Goal: Information Seeking & Learning: Check status

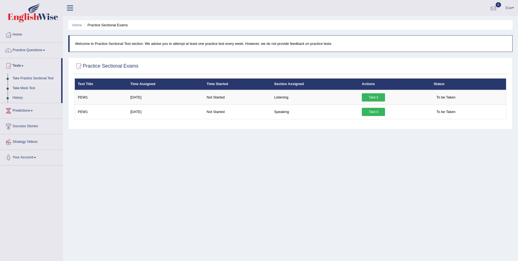
click at [496, 2] on link "0" at bounding box center [494, 7] width 16 height 14
click at [492, 8] on div at bounding box center [494, 8] width 8 height 8
click at [22, 96] on link "History" at bounding box center [35, 98] width 51 height 10
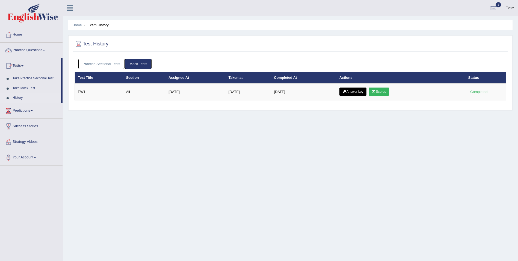
click at [116, 66] on link "Practice Sectional Tests" at bounding box center [101, 64] width 46 height 10
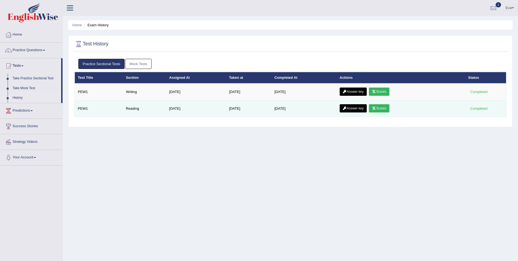
click at [378, 105] on link "Scores" at bounding box center [379, 108] width 20 height 8
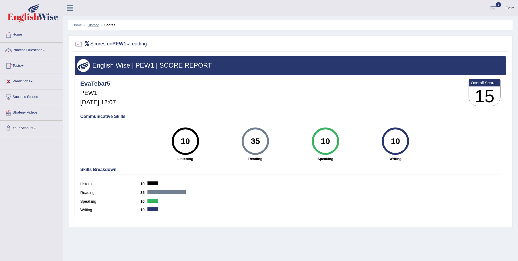
click at [94, 27] on link "History" at bounding box center [93, 25] width 11 height 4
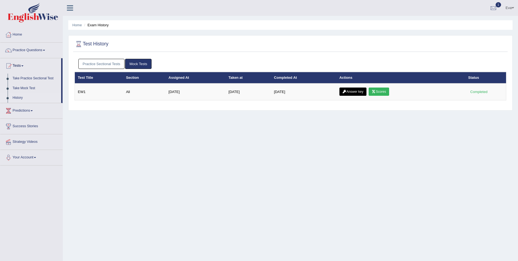
click at [113, 62] on link "Practice Sectional Tests" at bounding box center [101, 64] width 46 height 10
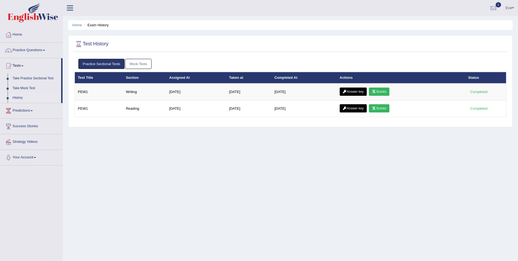
click at [133, 63] on link "Mock Tests" at bounding box center [138, 64] width 27 height 10
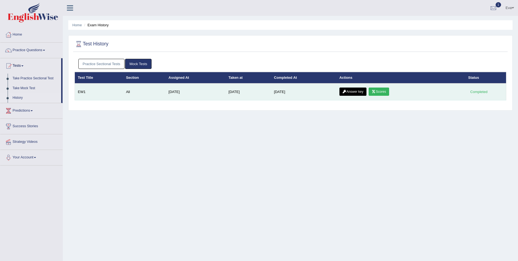
click at [382, 91] on link "Scores" at bounding box center [379, 91] width 20 height 8
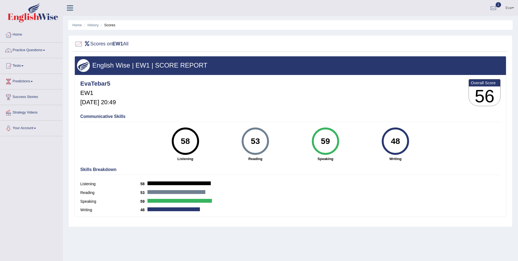
click at [97, 22] on li "History" at bounding box center [91, 24] width 16 height 5
click at [95, 25] on link "History" at bounding box center [93, 25] width 11 height 4
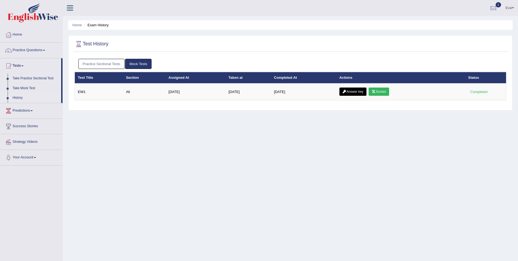
click at [107, 63] on link "Practice Sectional Tests" at bounding box center [101, 64] width 46 height 10
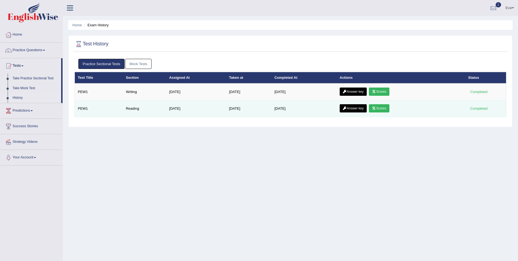
click at [388, 106] on link "Scores" at bounding box center [379, 108] width 20 height 8
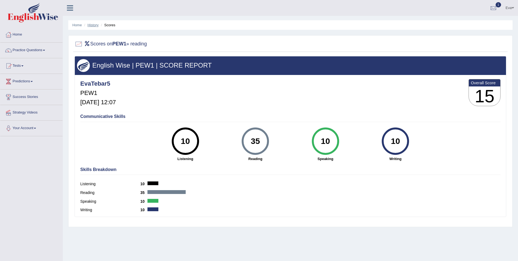
click at [97, 23] on link "History" at bounding box center [93, 25] width 11 height 4
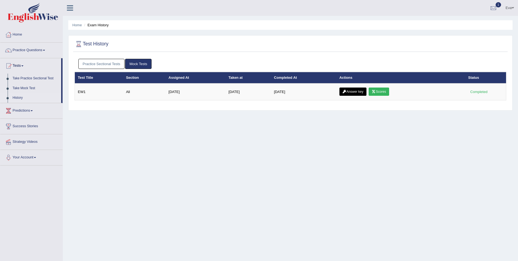
click at [109, 66] on link "Practice Sectional Tests" at bounding box center [101, 64] width 46 height 10
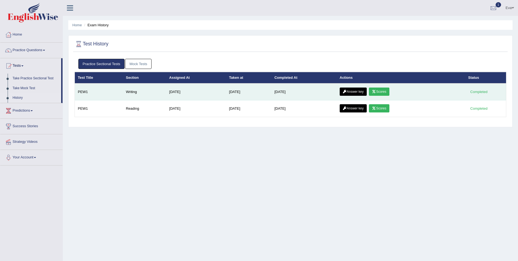
click at [384, 90] on link "Scores" at bounding box center [379, 91] width 20 height 8
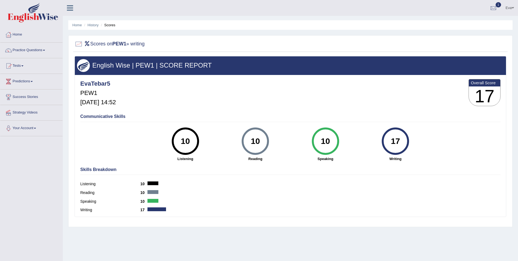
scroll to position [26, 0]
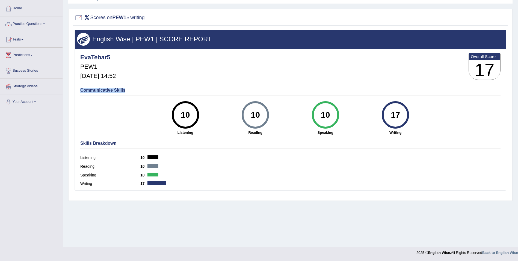
drag, startPoint x: 133, startPoint y: 88, endPoint x: 80, endPoint y: 89, distance: 52.5
click at [80, 89] on h4 "Communicative Skills" at bounding box center [290, 90] width 421 height 5
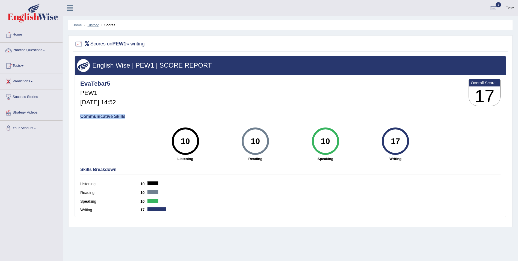
click at [94, 24] on link "History" at bounding box center [93, 25] width 11 height 4
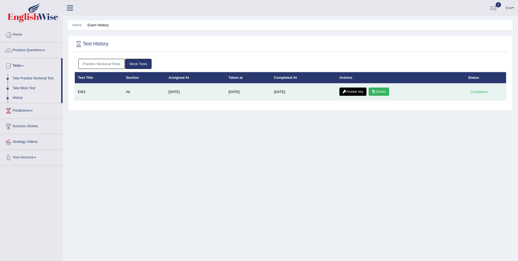
click at [354, 93] on link "Answer key" at bounding box center [353, 91] width 27 height 8
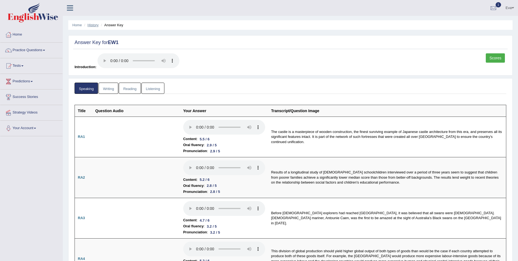
click at [95, 26] on link "History" at bounding box center [93, 25] width 11 height 4
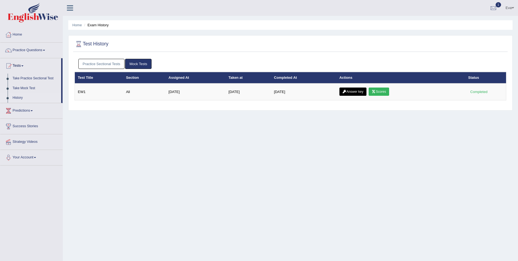
click at [114, 62] on link "Practice Sectional Tests" at bounding box center [101, 64] width 46 height 10
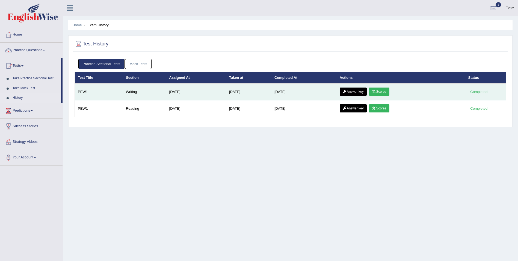
click at [356, 93] on link "Answer key" at bounding box center [353, 91] width 27 height 8
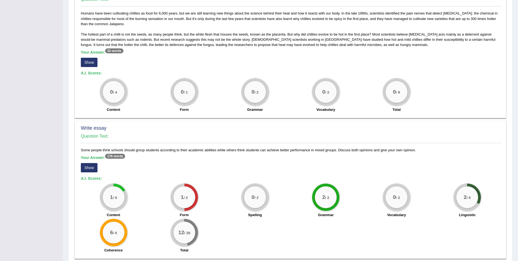
scroll to position [263, 0]
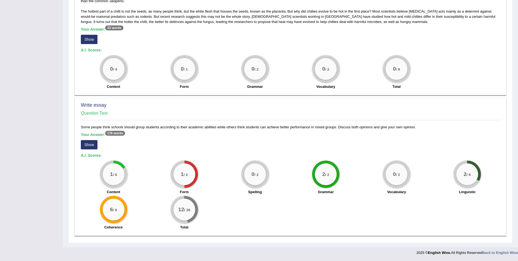
click at [89, 142] on button "Show" at bounding box center [89, 144] width 17 height 9
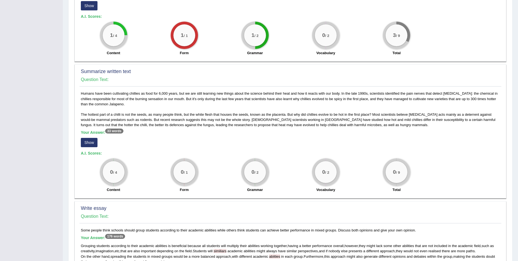
scroll to position [147, 0]
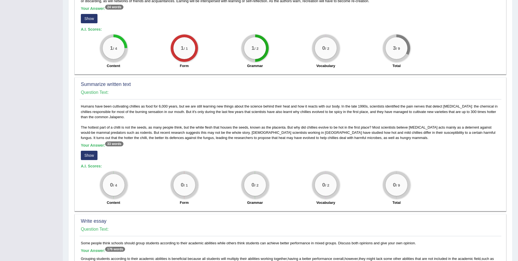
click at [92, 153] on button "Show" at bounding box center [89, 155] width 17 height 9
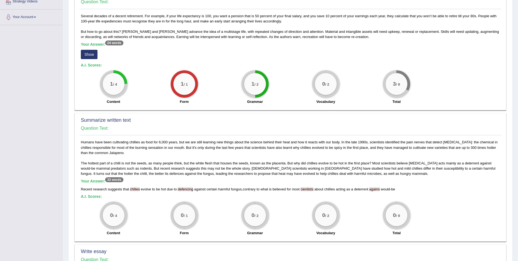
scroll to position [10, 0]
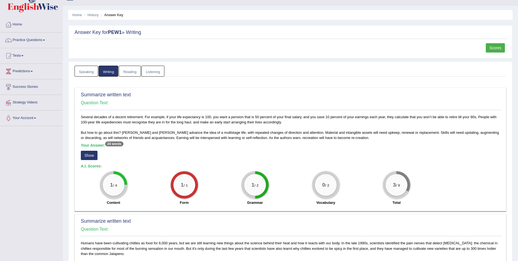
click at [87, 158] on button "Show" at bounding box center [89, 155] width 17 height 9
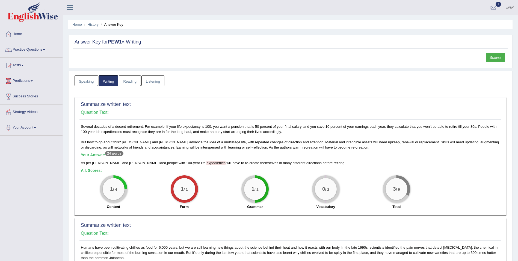
scroll to position [0, 0]
click at [498, 58] on link "Scores" at bounding box center [495, 57] width 19 height 9
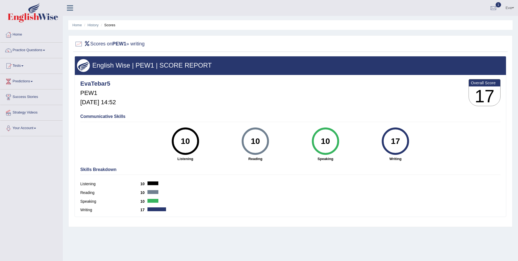
click at [395, 142] on div "17" at bounding box center [396, 141] width 20 height 23
click at [486, 92] on h3 "17" at bounding box center [484, 96] width 31 height 20
click at [95, 28] on ul "Home History Scores" at bounding box center [290, 25] width 445 height 10
click at [93, 25] on link "History" at bounding box center [93, 25] width 11 height 4
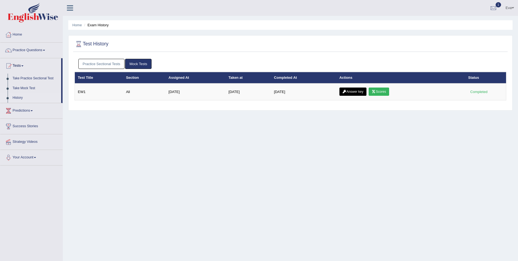
click at [112, 62] on link "Practice Sectional Tests" at bounding box center [101, 64] width 46 height 10
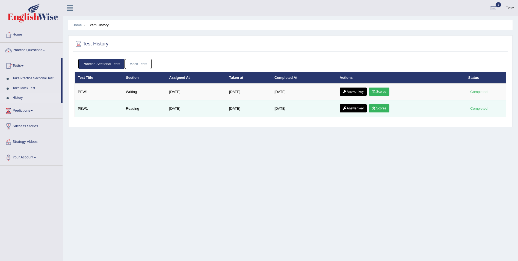
click at [381, 107] on link "Scores" at bounding box center [379, 108] width 20 height 8
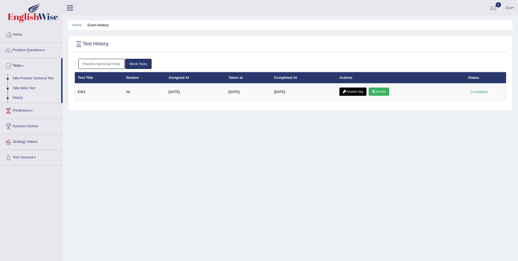
click at [112, 67] on link "Practice Sectional Tests" at bounding box center [101, 64] width 46 height 10
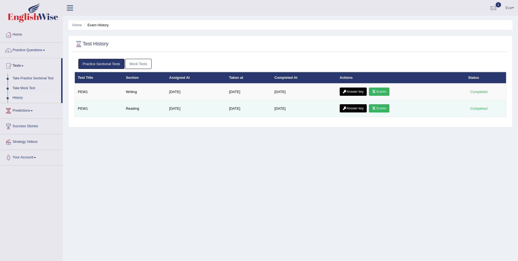
click at [360, 108] on link "Answer key" at bounding box center [353, 108] width 27 height 8
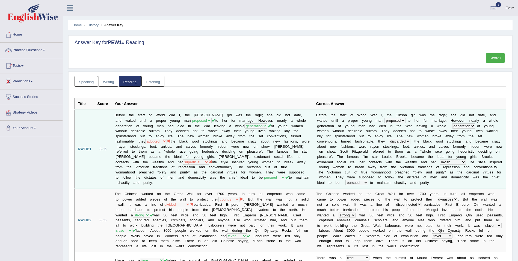
click at [167, 142] on icon at bounding box center [169, 141] width 4 height 4
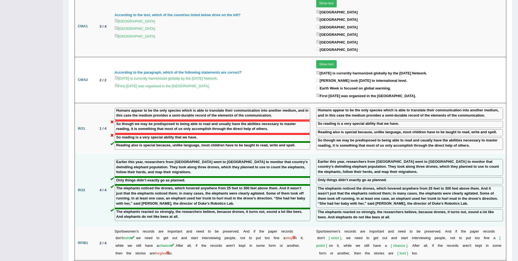
scroll to position [437, 0]
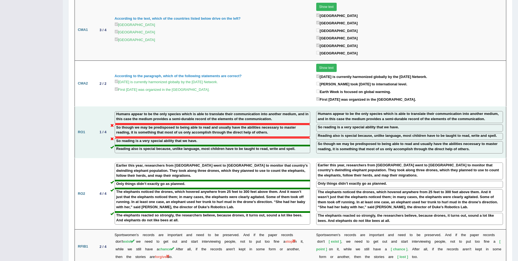
click at [154, 146] on label "Reading also is special because, unlike language, most children have to be taug…" at bounding box center [205, 148] width 179 height 5
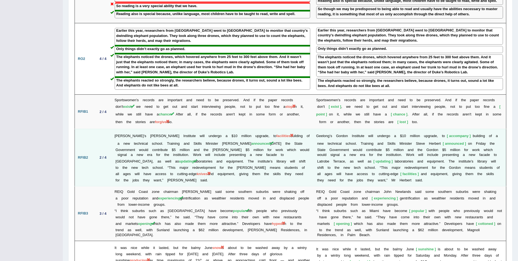
scroll to position [574, 0]
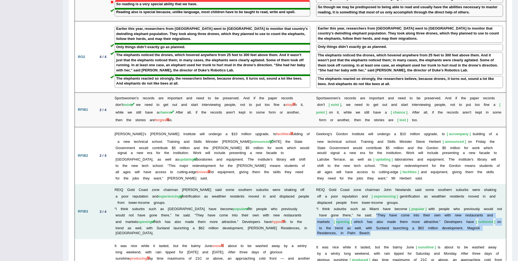
drag, startPoint x: 497, startPoint y: 223, endPoint x: 368, endPoint y: 208, distance: 130.4
click at [368, 208] on td "R E I Q G o l d C o a s t z o n e c h a i r m a n J o h n N e w l a n d s s a i…" at bounding box center [409, 211] width 193 height 55
copy td "“ T h e y h a v e c o m e i n t o t h e i r o w n w i t h n e w r e s t a u r a…"
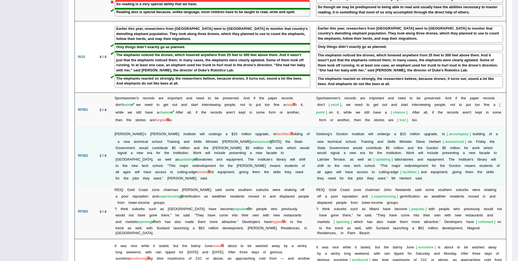
click at [378, 167] on td "G e e l o n g ’ s G o r d o n I n s t i t u t e w i l l u n d e r g o a $ 1 0 m…" at bounding box center [409, 155] width 193 height 57
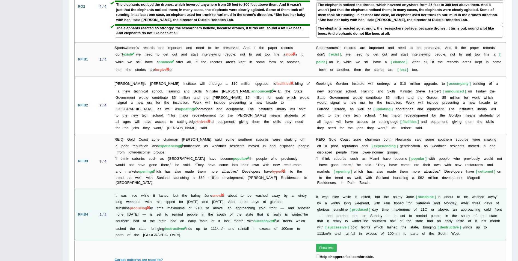
scroll to position [629, 0]
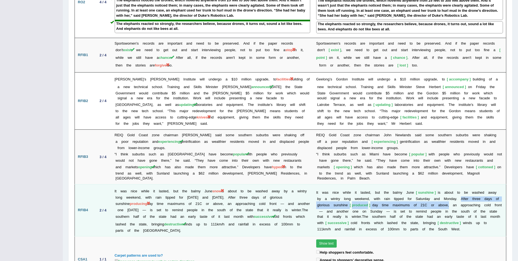
drag, startPoint x: 424, startPoint y: 193, endPoint x: 440, endPoint y: 186, distance: 17.4
click at [440, 186] on td "I t w a s n i c e w h i l e i t l a s t e d , b u t t h e b a l m y J u n e sun…" at bounding box center [409, 210] width 193 height 52
copy td "A f t e r t h r e e d a y s o f g l o r i o u s s u n s h i n e produced d a y …"
click at [461, 209] on b "s" at bounding box center [462, 211] width 2 height 4
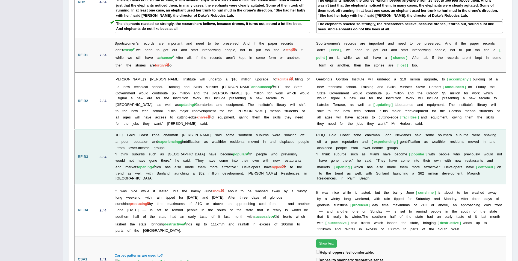
scroll to position [601, 0]
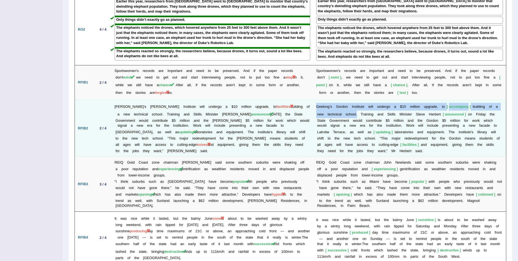
drag, startPoint x: 312, startPoint y: 97, endPoint x: 342, endPoint y: 107, distance: 31.5
click at [342, 107] on td "G e e l o n g ’ s G o r d o n I n s t i t u t e w i l l u n d e r g o a $ 1 0 m…" at bounding box center [409, 127] width 193 height 57
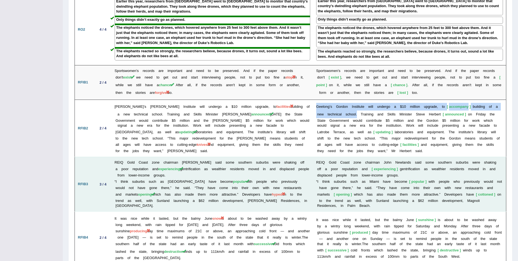
copy td "G e e l o n g ’ s G o r d o n I n s t i t u t e w i l l u n d e r g o a $ 1 0 m…"
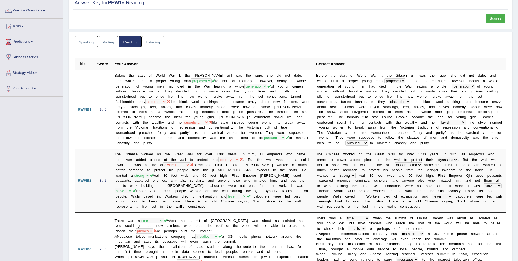
scroll to position [0, 0]
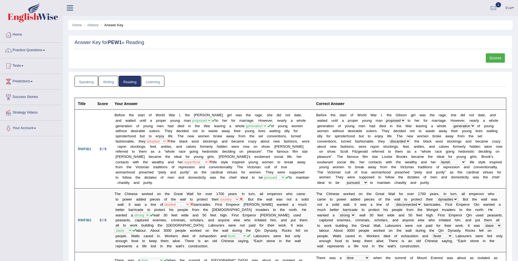
click at [492, 60] on link "Scores" at bounding box center [495, 57] width 19 height 9
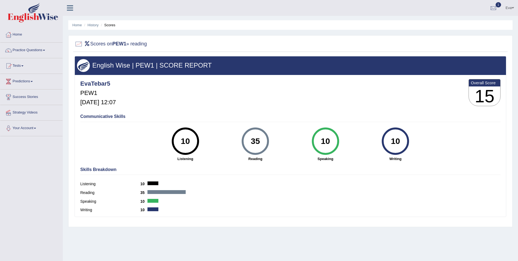
click at [170, 191] on div at bounding box center [167, 192] width 38 height 4
click at [473, 91] on h3 "15" at bounding box center [484, 96] width 31 height 20
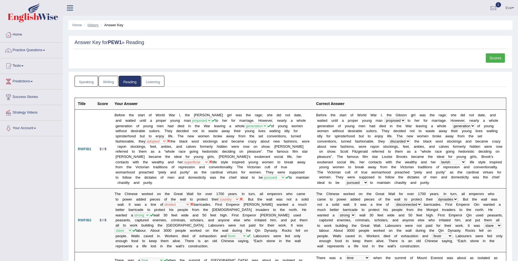
click at [96, 24] on link "History" at bounding box center [93, 25] width 11 height 4
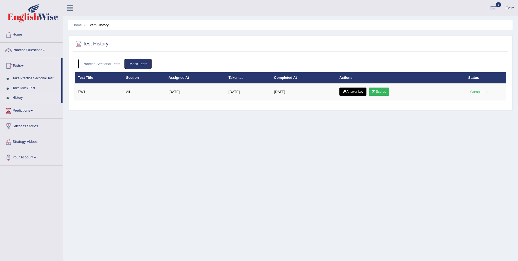
click at [95, 63] on link "Practice Sectional Tests" at bounding box center [101, 64] width 46 height 10
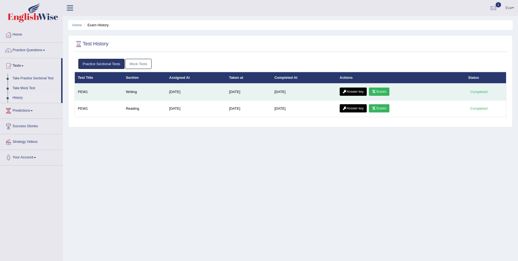
click at [384, 91] on link "Scores" at bounding box center [379, 91] width 20 height 8
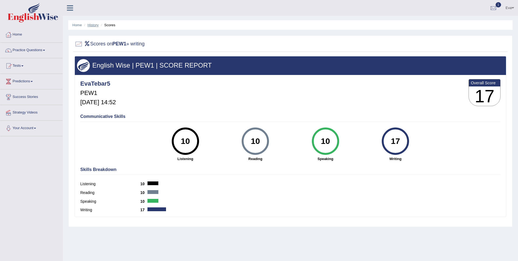
click at [95, 24] on link "History" at bounding box center [93, 25] width 11 height 4
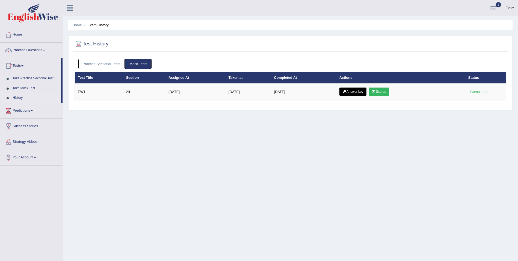
click at [108, 60] on link "Practice Sectional Tests" at bounding box center [101, 64] width 46 height 10
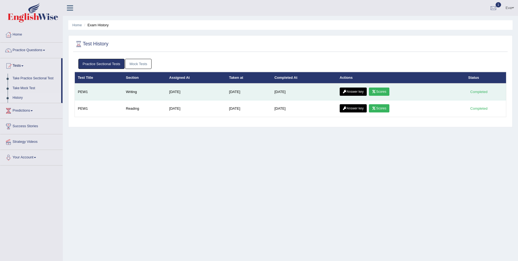
click at [362, 91] on link "Answer key" at bounding box center [353, 91] width 27 height 8
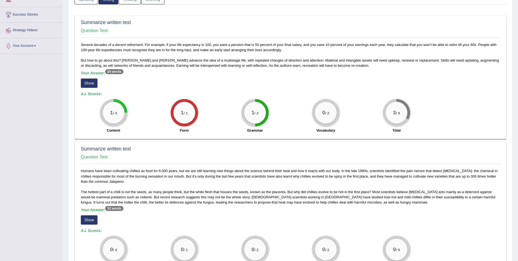
scroll to position [82, 0]
click at [87, 80] on button "Show" at bounding box center [89, 83] width 17 height 9
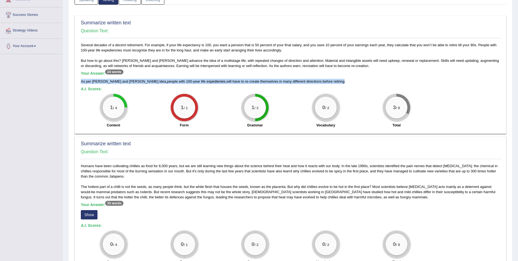
drag, startPoint x: 307, startPoint y: 80, endPoint x: 81, endPoint y: 82, distance: 226.0
click at [81, 82] on div "As per [PERSON_NAME] and [PERSON_NAME] idea , people with 100 - year life exped…" at bounding box center [291, 81] width 420 height 5
copy div "As per [PERSON_NAME] and [PERSON_NAME] idea , people with 100 - year life exped…"
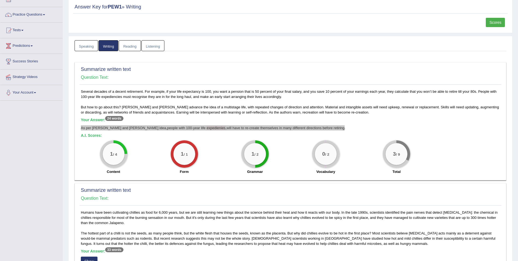
scroll to position [0, 0]
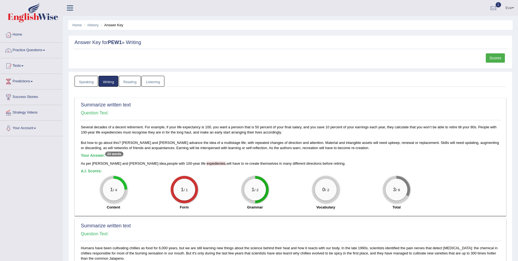
click at [273, 110] on h4 "Question Text:" at bounding box center [291, 112] width 420 height 5
click at [20, 65] on link "Tests" at bounding box center [31, 65] width 62 height 14
click at [25, 85] on link "Take Mock Test" at bounding box center [35, 88] width 51 height 10
